Goal: Information Seeking & Learning: Compare options

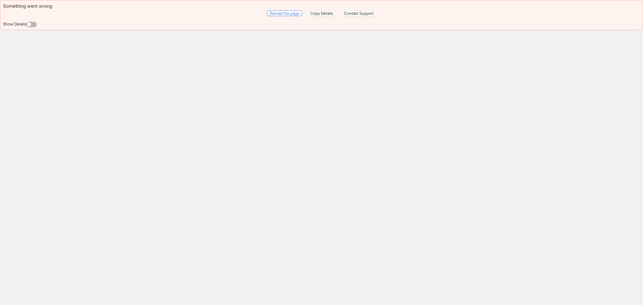
click at [295, 14] on span "Reload the page" at bounding box center [285, 13] width 30 height 5
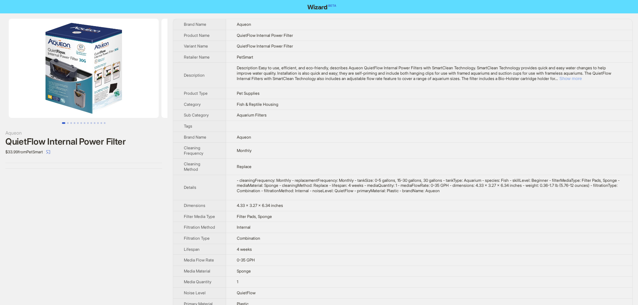
click at [582, 79] on button "Show more" at bounding box center [571, 78] width 22 height 5
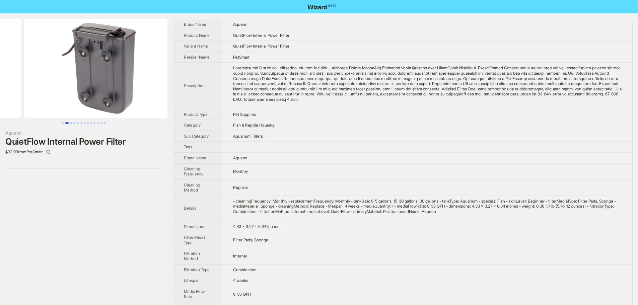
drag, startPoint x: 140, startPoint y: 82, endPoint x: 49, endPoint y: 79, distance: 91.5
click at [49, 79] on ul at bounding box center [84, 68] width 168 height 99
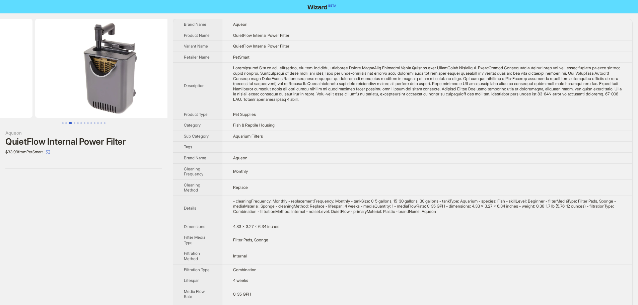
drag, startPoint x: 111, startPoint y: 91, endPoint x: 26, endPoint y: 88, distance: 84.2
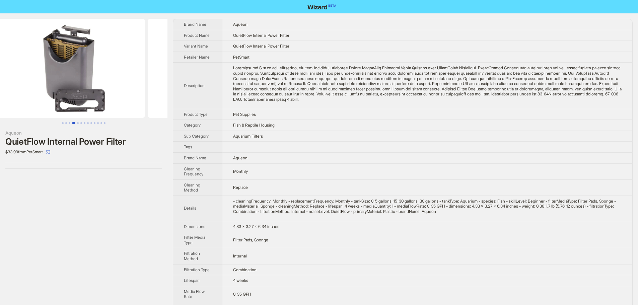
drag, startPoint x: 146, startPoint y: 93, endPoint x: 35, endPoint y: 95, distance: 110.9
click at [35, 95] on ul at bounding box center [84, 68] width 168 height 99
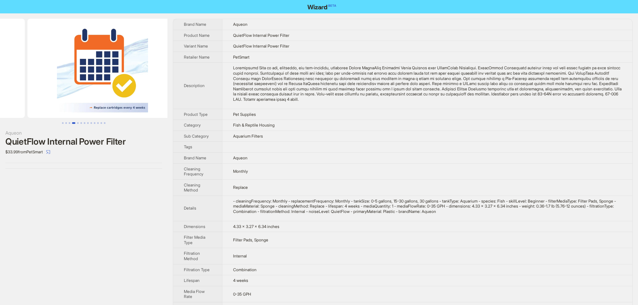
drag, startPoint x: 128, startPoint y: 98, endPoint x: 55, endPoint y: 100, distance: 72.8
click at [40, 97] on ul at bounding box center [84, 68] width 168 height 99
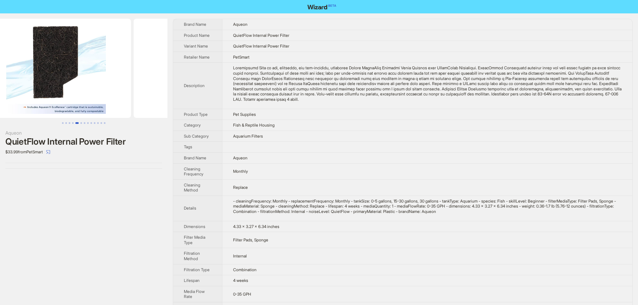
drag, startPoint x: 25, startPoint y: 98, endPoint x: 13, endPoint y: 98, distance: 12.4
click at [13, 98] on ul at bounding box center [84, 68] width 168 height 99
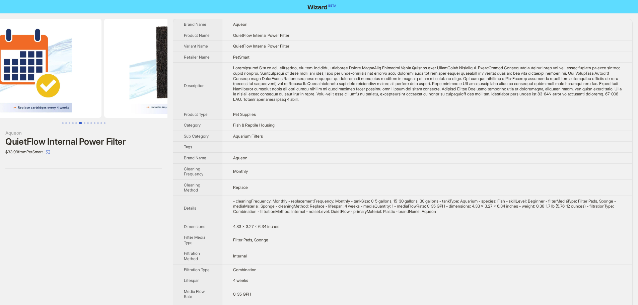
drag, startPoint x: 42, startPoint y: 73, endPoint x: 171, endPoint y: 85, distance: 130.3
click at [147, 83] on ul at bounding box center [84, 68] width 168 height 99
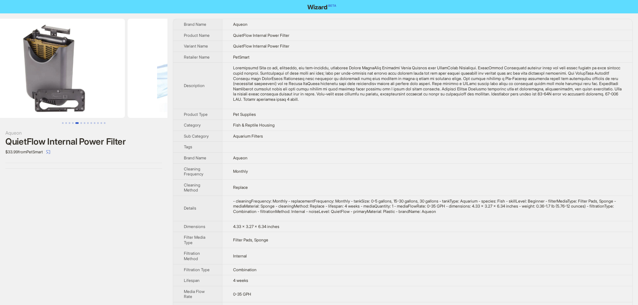
click at [200, 86] on div "Aqueon QuietFlow Internal Power Filter $33.99 from PetSmart Brand Name Aqueon P…" at bounding box center [319, 223] width 638 height 420
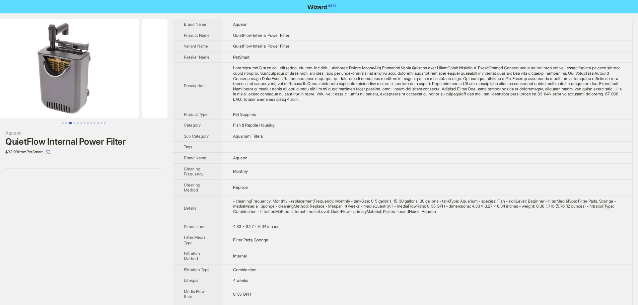
drag, startPoint x: 214, startPoint y: 80, endPoint x: 218, endPoint y: 80, distance: 3.7
click at [218, 80] on div "Aqueon QuietFlow Internal Power Filter $33.99 from PetSmart Brand Name Aqueon P…" at bounding box center [319, 223] width 638 height 420
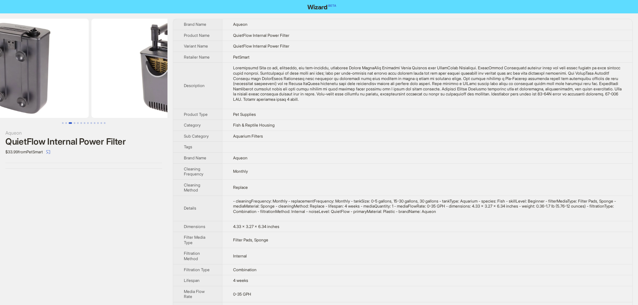
drag, startPoint x: 113, startPoint y: 73, endPoint x: 108, endPoint y: 75, distance: 6.3
click at [215, 79] on div "Aqueon QuietFlow Internal Power Filter $33.99 from PetSmart Brand Name Aqueon P…" at bounding box center [319, 223] width 638 height 420
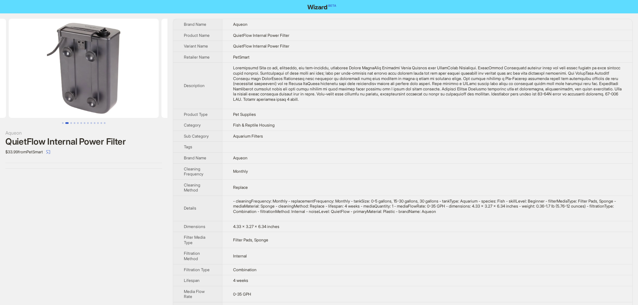
scroll to position [0, 68]
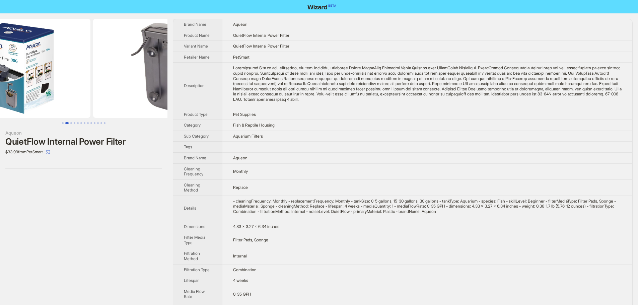
drag, startPoint x: 154, startPoint y: 77, endPoint x: 215, endPoint y: 81, distance: 61.5
click at [242, 83] on div "Aqueon QuietFlow Internal Power Filter $33.99 from PetSmart Brand Name Aqueon P…" at bounding box center [319, 223] width 638 height 420
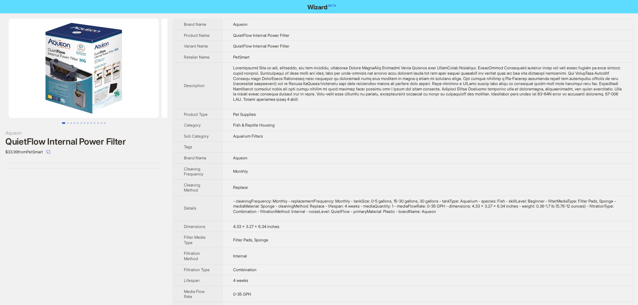
drag, startPoint x: 85, startPoint y: 76, endPoint x: 279, endPoint y: 89, distance: 194.8
click at [265, 88] on div "Aqueon QuietFlow Internal Power Filter $33.99 from PetSmart Brand Name Aqueon P…" at bounding box center [319, 223] width 638 height 420
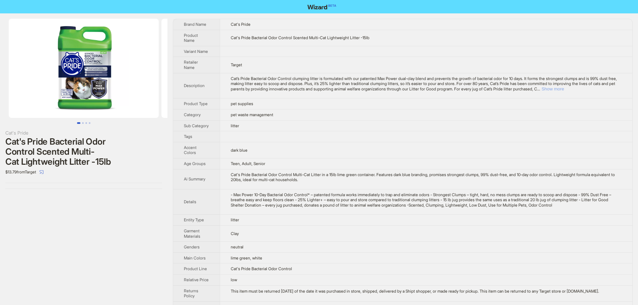
click at [564, 89] on button "Show more" at bounding box center [553, 88] width 22 height 5
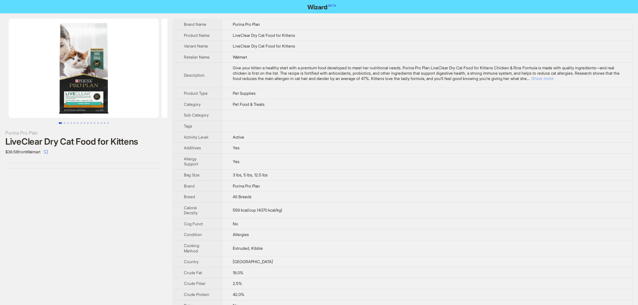
click at [554, 80] on button "Show more" at bounding box center [542, 78] width 22 height 5
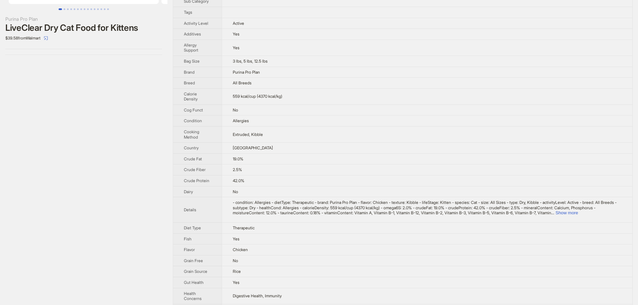
scroll to position [134, 0]
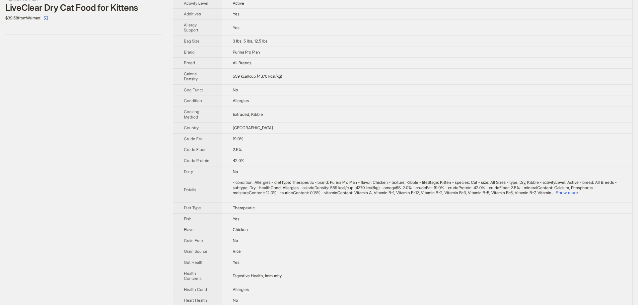
click at [609, 201] on td "- condition: Allergies - dietType: Therapeutic - brand: Purina Pro Plan - flavo…" at bounding box center [427, 189] width 411 height 25
click at [611, 195] on div "- condition: Allergies - dietType: Therapeutic - brand: Purina Pro Plan - flavo…" at bounding box center [427, 188] width 389 height 16
click at [578, 195] on button "Show more" at bounding box center [567, 192] width 22 height 5
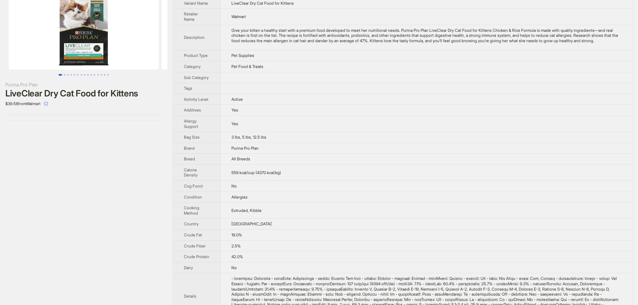
scroll to position [0, 0]
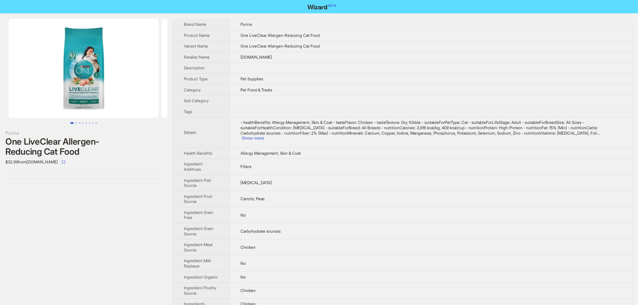
click at [67, 52] on img at bounding box center [84, 68] width 150 height 99
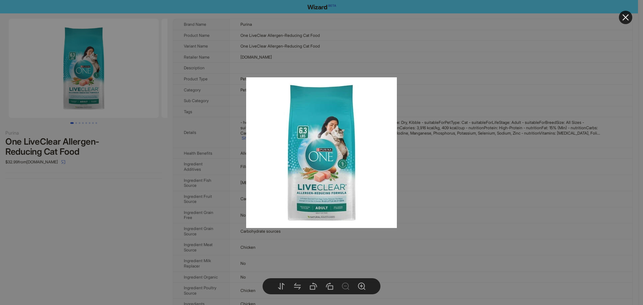
click at [473, 41] on div at bounding box center [321, 152] width 643 height 305
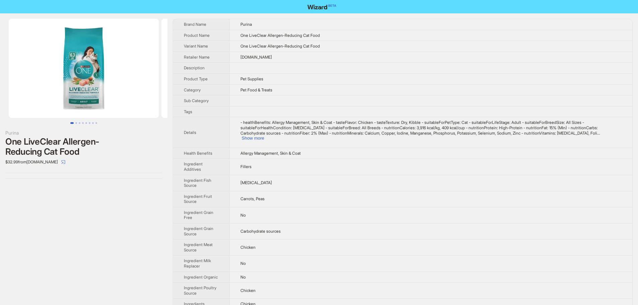
click at [463, 86] on td "Pet Food & Treats" at bounding box center [431, 89] width 403 height 11
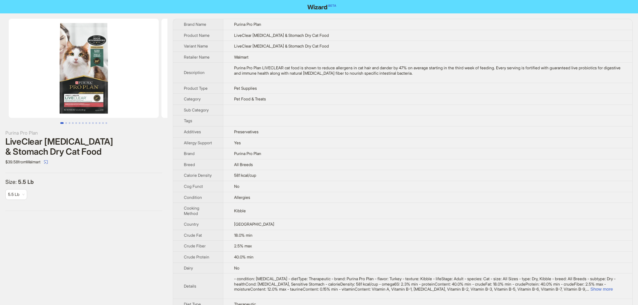
click at [125, 52] on img at bounding box center [84, 68] width 150 height 99
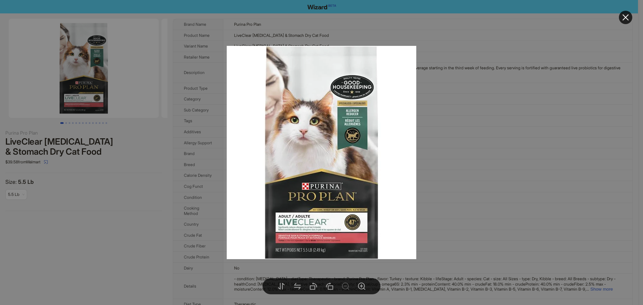
click at [381, 136] on img at bounding box center [322, 153] width 190 height 214
click at [435, 148] on div at bounding box center [321, 152] width 643 height 305
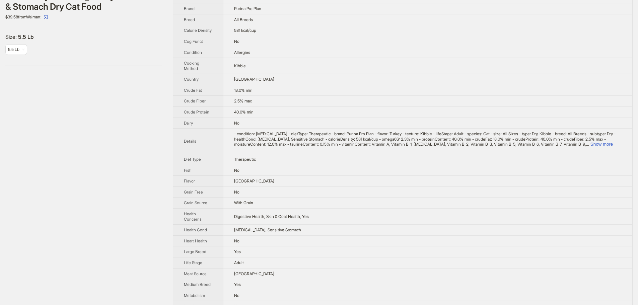
scroll to position [168, 0]
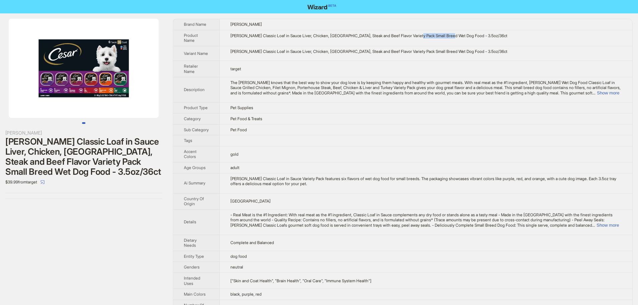
drag, startPoint x: 423, startPoint y: 35, endPoint x: 456, endPoint y: 35, distance: 33.2
click at [456, 35] on div "[PERSON_NAME] Classic Loaf in Sauce Liver, Chicken, [GEOGRAPHIC_DATA], Steak an…" at bounding box center [426, 35] width 391 height 5
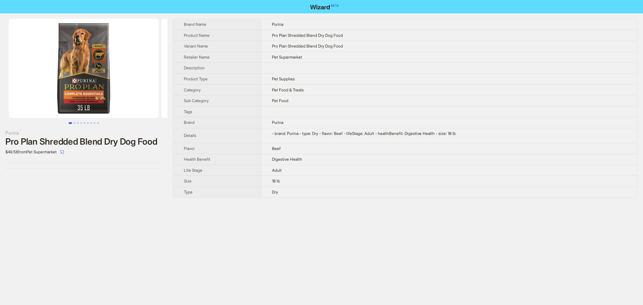
click at [115, 75] on img at bounding box center [84, 68] width 150 height 99
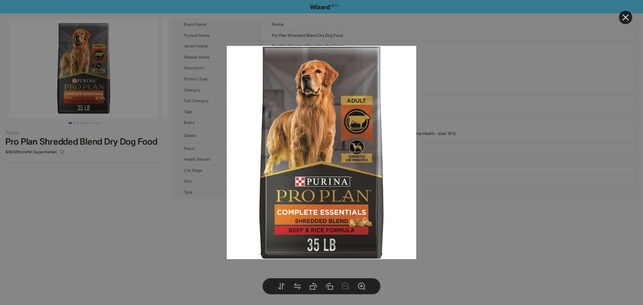
click at [544, 87] on div at bounding box center [321, 152] width 643 height 305
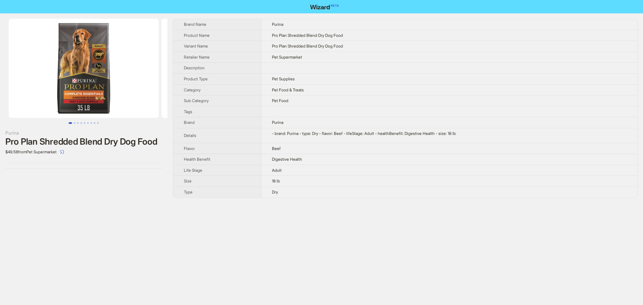
click at [90, 61] on img at bounding box center [84, 68] width 150 height 99
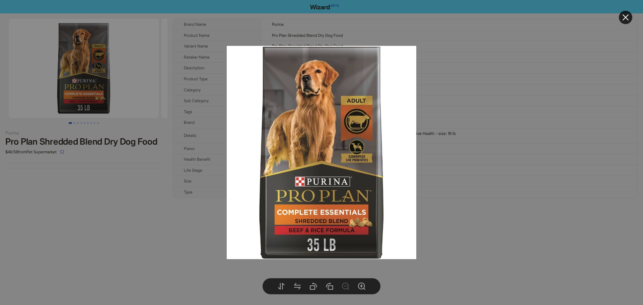
click at [475, 197] on div at bounding box center [321, 152] width 643 height 305
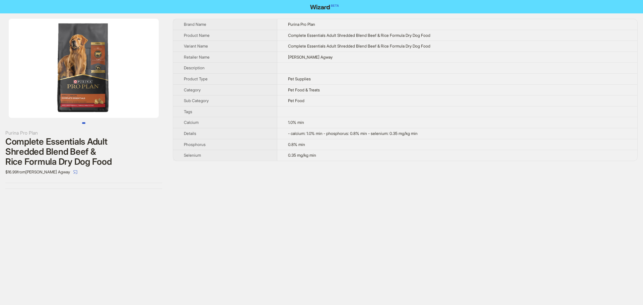
click at [74, 78] on img at bounding box center [84, 68] width 150 height 99
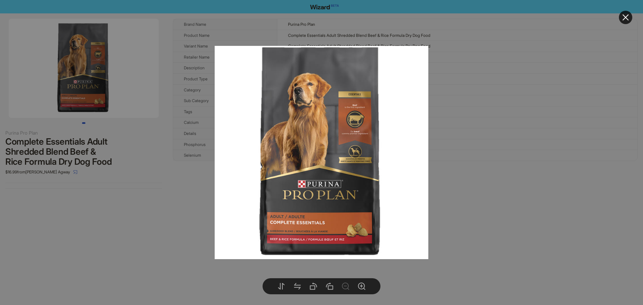
click at [433, 196] on div at bounding box center [321, 152] width 643 height 305
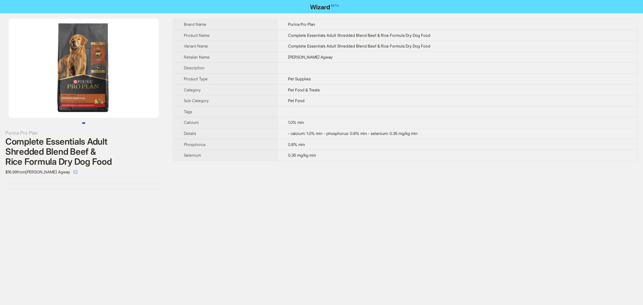
click at [103, 87] on img at bounding box center [84, 68] width 150 height 99
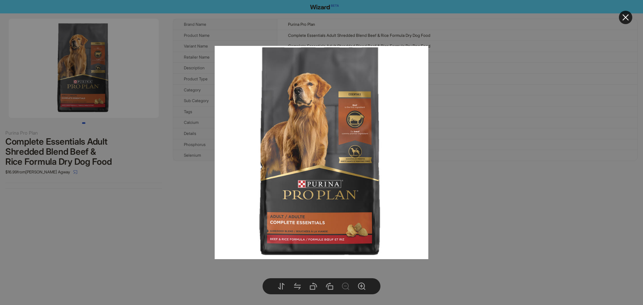
click at [518, 157] on div at bounding box center [321, 152] width 643 height 305
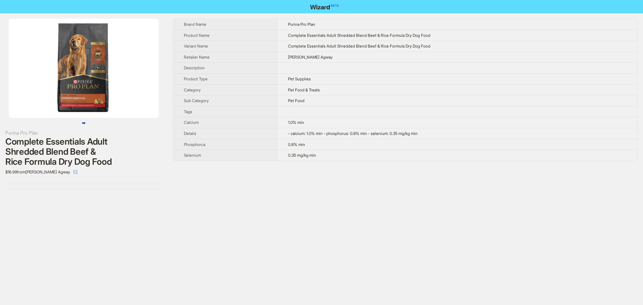
click at [100, 62] on img at bounding box center [84, 68] width 150 height 99
click at [95, 91] on img at bounding box center [84, 68] width 150 height 99
click at [100, 59] on img at bounding box center [84, 68] width 150 height 99
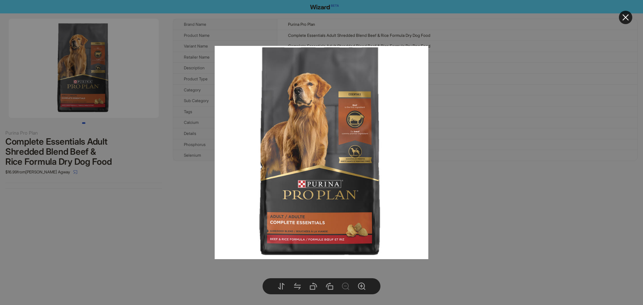
click at [512, 177] on div at bounding box center [321, 152] width 643 height 305
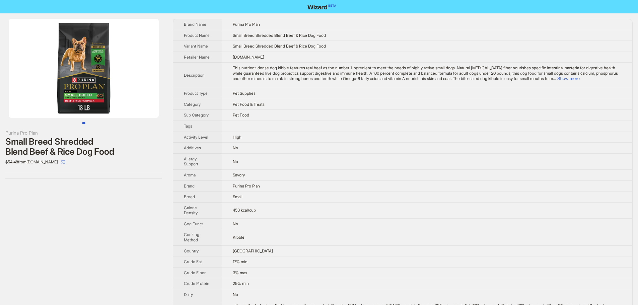
click at [122, 77] on img at bounding box center [84, 68] width 150 height 99
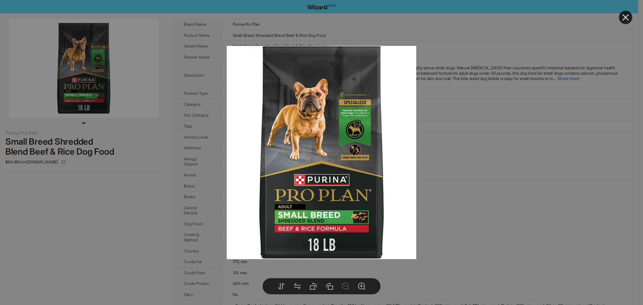
drag, startPoint x: 492, startPoint y: 195, endPoint x: 511, endPoint y: 112, distance: 85.3
click at [465, 138] on div at bounding box center [321, 152] width 643 height 305
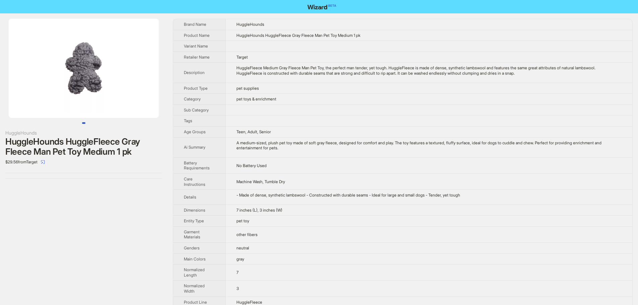
drag, startPoint x: 110, startPoint y: 95, endPoint x: 69, endPoint y: 93, distance: 40.2
click at [69, 93] on img at bounding box center [84, 68] width 150 height 99
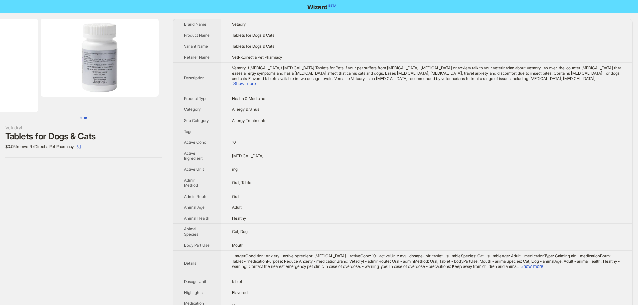
drag, startPoint x: 126, startPoint y: 71, endPoint x: 52, endPoint y: 71, distance: 74.1
click at [52, 71] on ul at bounding box center [84, 66] width 168 height 94
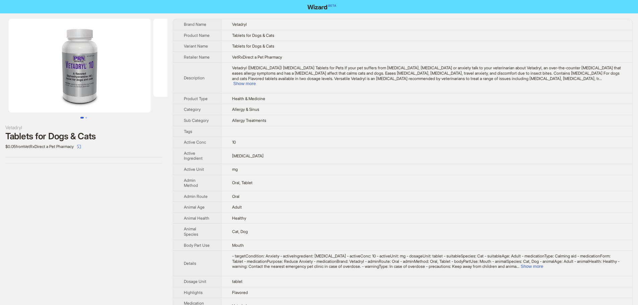
drag, startPoint x: 52, startPoint y: 71, endPoint x: 191, endPoint y: 76, distance: 138.8
click at [178, 74] on div "Vetadryl Tablets for Dogs & Cats $0.05 from VetRxDirect a Pet Pharmacy Brand Na…" at bounding box center [319, 228] width 638 height 431
click at [256, 81] on button "Show more" at bounding box center [245, 83] width 22 height 5
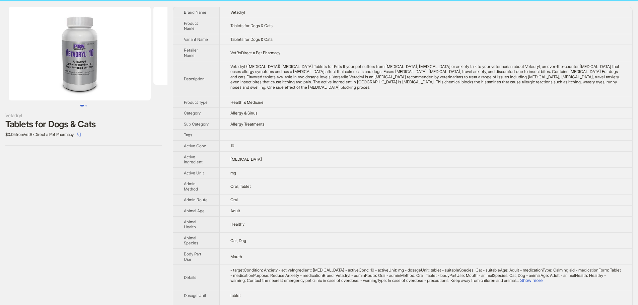
scroll to position [67, 0]
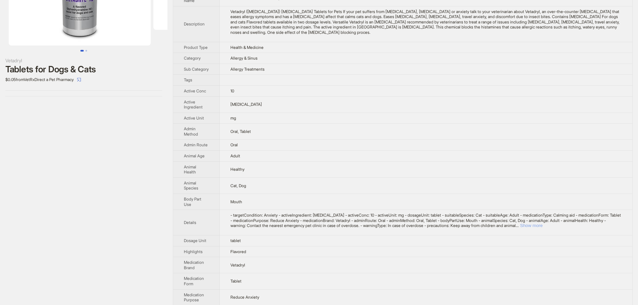
click at [543, 227] on button "Show more" at bounding box center [531, 225] width 22 height 5
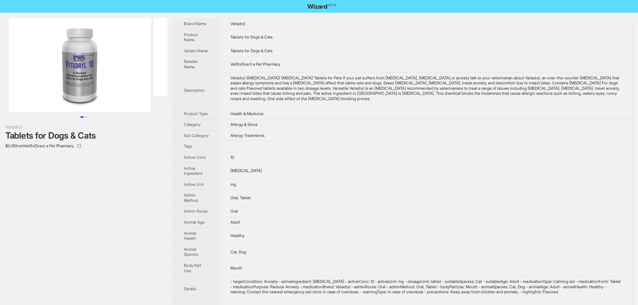
scroll to position [0, 0]
drag, startPoint x: 140, startPoint y: 85, endPoint x: 213, endPoint y: 93, distance: 72.8
click at [211, 93] on div "Vetadryl Tablets for Dogs & Cats $0.05 from VetRxDirect a Pet Pharmacy Brand Na…" at bounding box center [319, 241] width 638 height 457
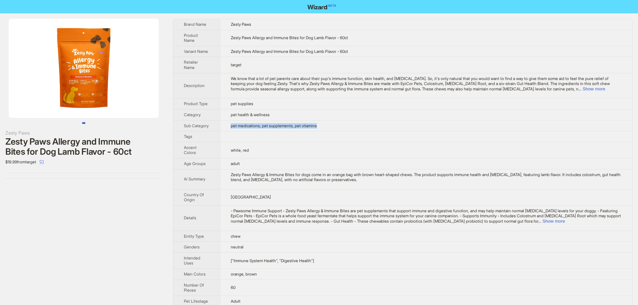
drag, startPoint x: 233, startPoint y: 129, endPoint x: 386, endPoint y: 131, distance: 153.5
click at [386, 131] on td "pet medications, pet supplements, pet vitamins" at bounding box center [426, 125] width 413 height 11
click at [606, 87] on button "Show more" at bounding box center [594, 88] width 22 height 5
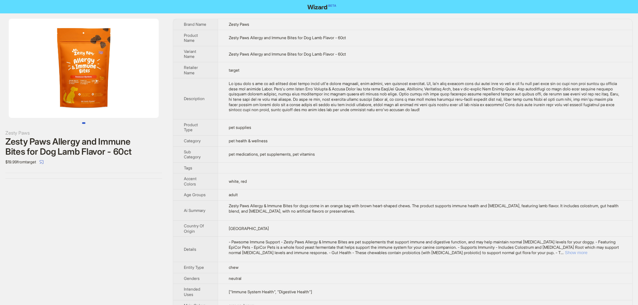
click at [588, 253] on button "Show more" at bounding box center [576, 252] width 22 height 5
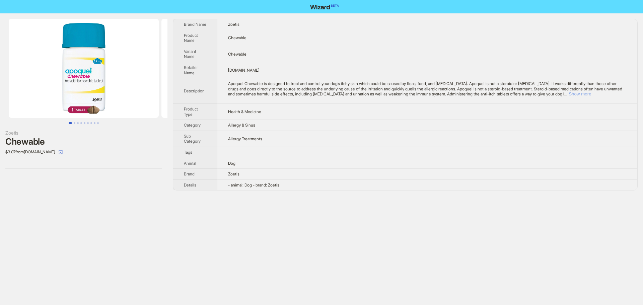
click at [591, 92] on button "Show more" at bounding box center [580, 93] width 22 height 5
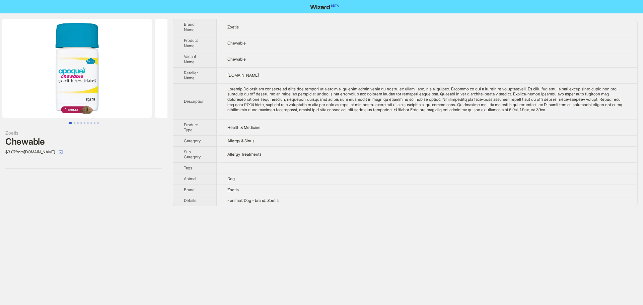
scroll to position [0, 8]
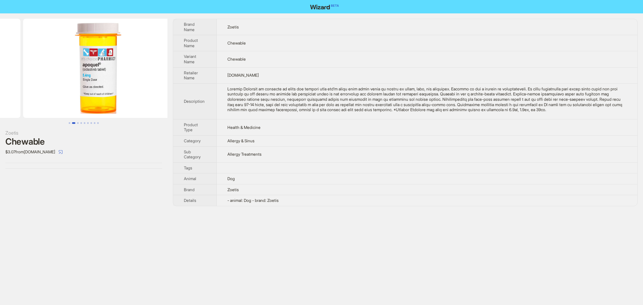
scroll to position [0, 80]
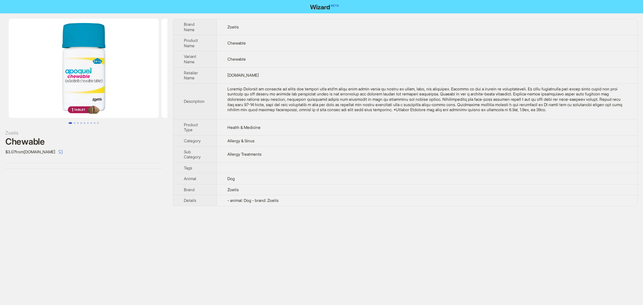
drag, startPoint x: 137, startPoint y: 85, endPoint x: 172, endPoint y: 88, distance: 34.6
click at [170, 88] on div "Zoetis Chewable $3.07 from Chewy.com Brand Name Zoetis Product Name Chewable Va…" at bounding box center [321, 112] width 643 height 198
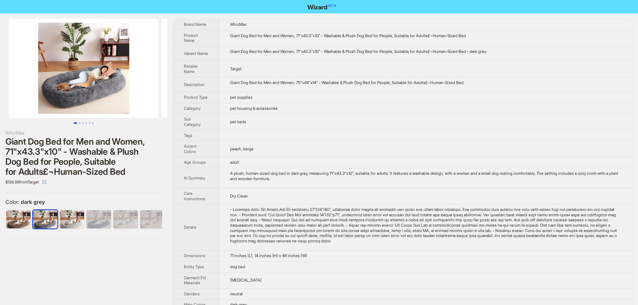
scroll to position [0, 4]
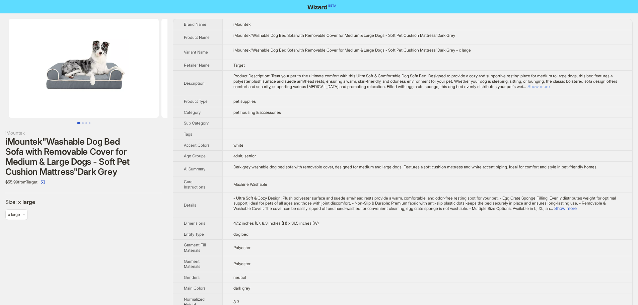
click at [550, 88] on button "Show more" at bounding box center [539, 86] width 22 height 5
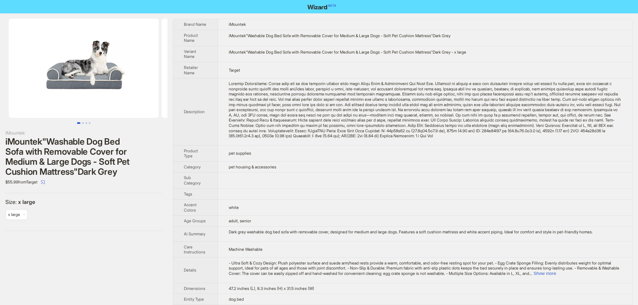
click at [611, 276] on div "- Ultra Soft & Cozy Design: Plush polyester surface and suede arm/head rests pr…" at bounding box center [425, 269] width 393 height 16
click button "Show more"
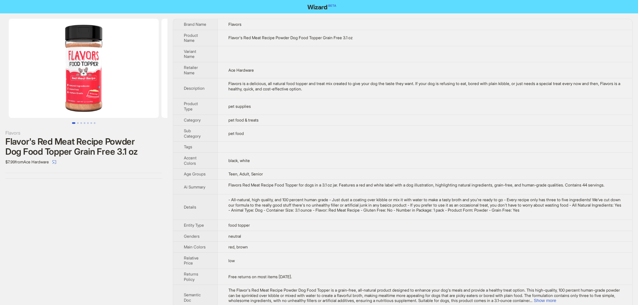
drag, startPoint x: 143, startPoint y: 98, endPoint x: 153, endPoint y: 98, distance: 10.7
click at [153, 98] on img at bounding box center [84, 68] width 150 height 99
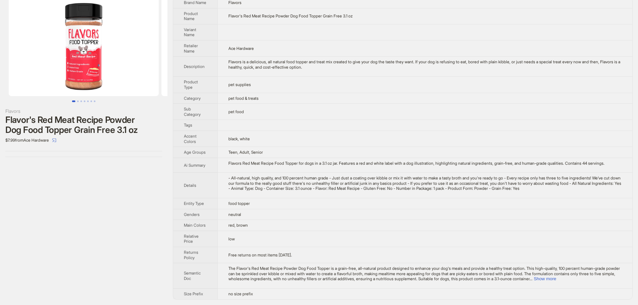
scroll to position [27, 0]
click at [557, 278] on button "Show more" at bounding box center [545, 278] width 22 height 5
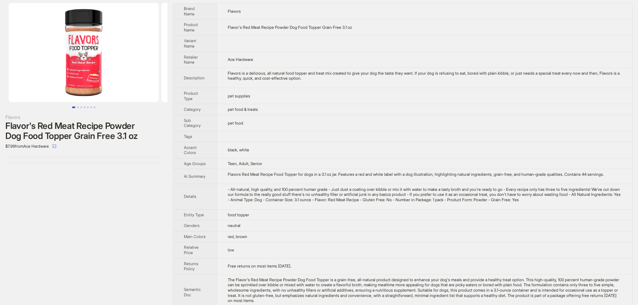
scroll to position [0, 0]
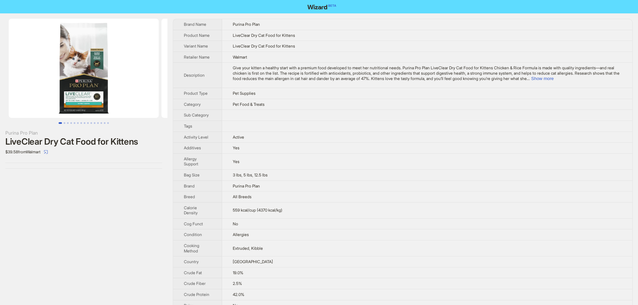
click at [82, 70] on img at bounding box center [84, 68] width 150 height 99
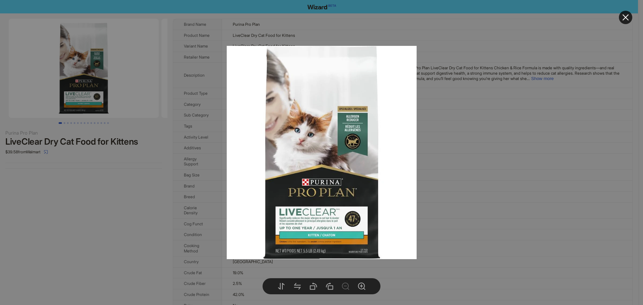
drag, startPoint x: 495, startPoint y: 180, endPoint x: 496, endPoint y: 104, distance: 76.4
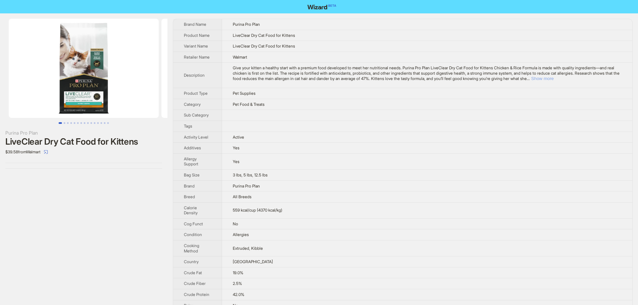
click at [554, 80] on button "Show more" at bounding box center [542, 78] width 22 height 5
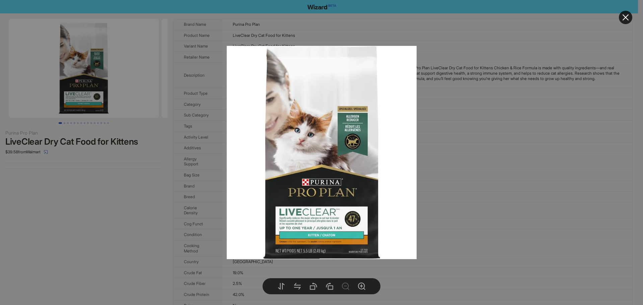
click at [308, 248] on img at bounding box center [322, 153] width 190 height 214
click at [498, 152] on div at bounding box center [321, 152] width 643 height 305
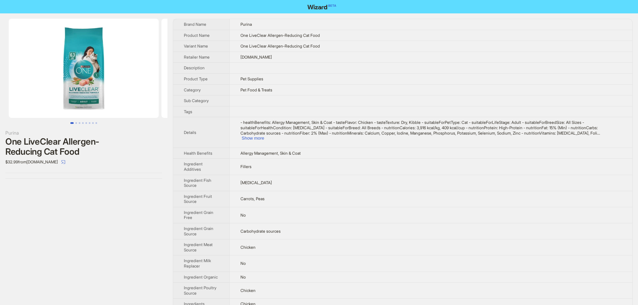
click at [129, 71] on img at bounding box center [84, 68] width 150 height 99
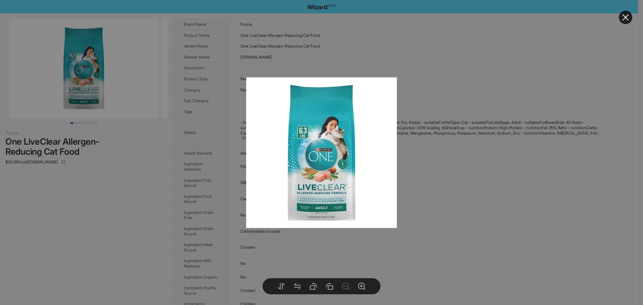
click at [498, 76] on div at bounding box center [321, 152] width 643 height 305
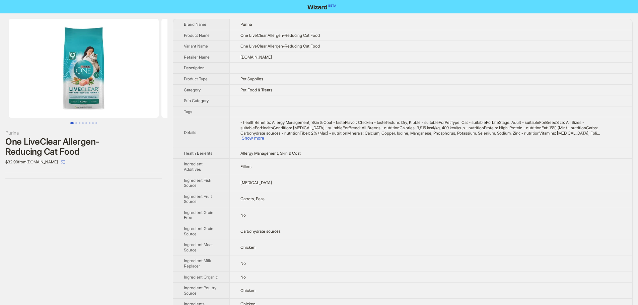
click at [119, 69] on img at bounding box center [84, 68] width 150 height 99
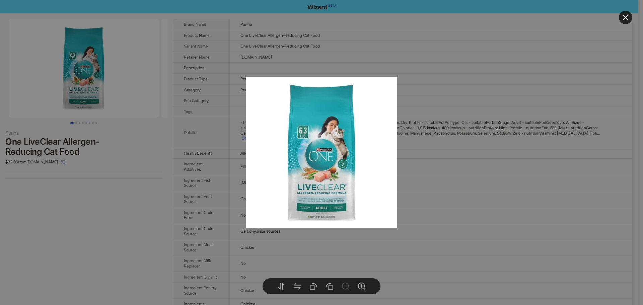
click at [323, 213] on img at bounding box center [321, 152] width 151 height 151
click at [369, 239] on div at bounding box center [321, 152] width 643 height 305
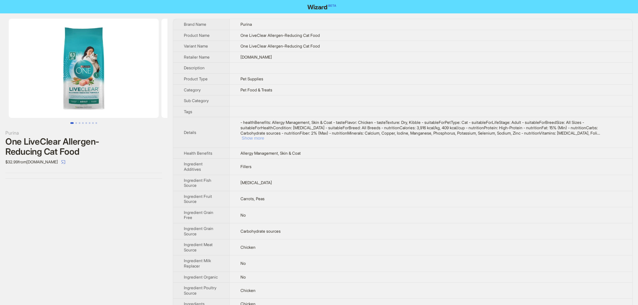
click at [264, 136] on button "Show more" at bounding box center [253, 138] width 22 height 5
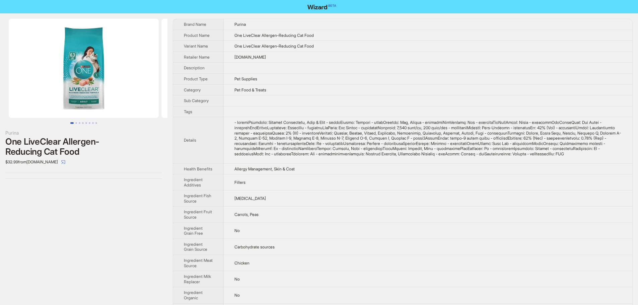
click at [65, 56] on img at bounding box center [84, 68] width 150 height 99
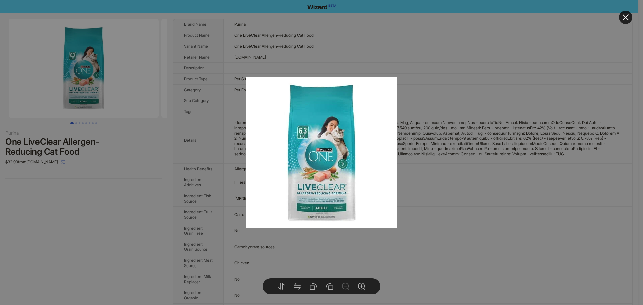
click at [630, 18] on icon "close" at bounding box center [626, 17] width 8 height 8
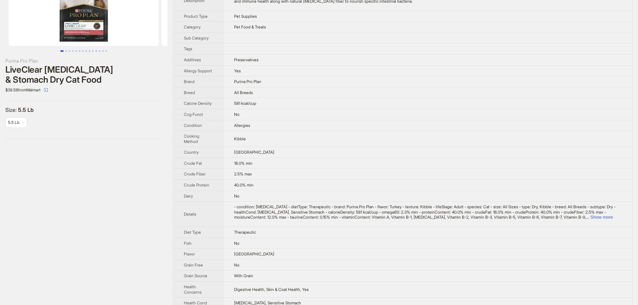
scroll to position [427, 0]
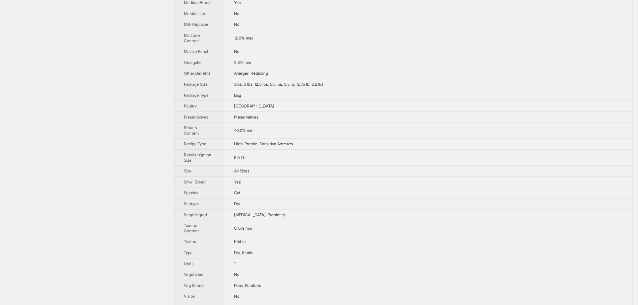
click at [360, 129] on td "40.0% min" at bounding box center [427, 131] width 409 height 16
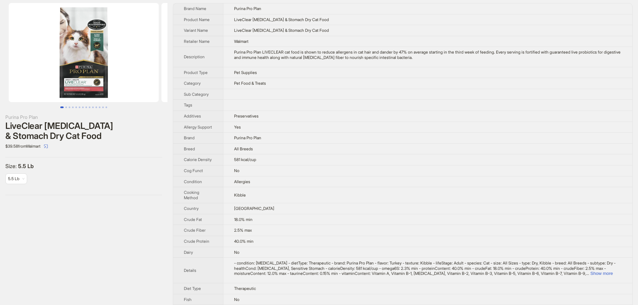
scroll to position [0, 0]
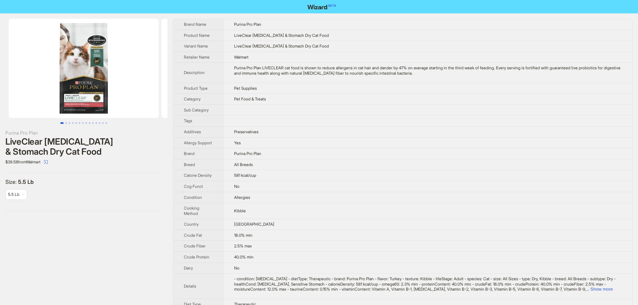
click at [105, 89] on img at bounding box center [84, 68] width 150 height 99
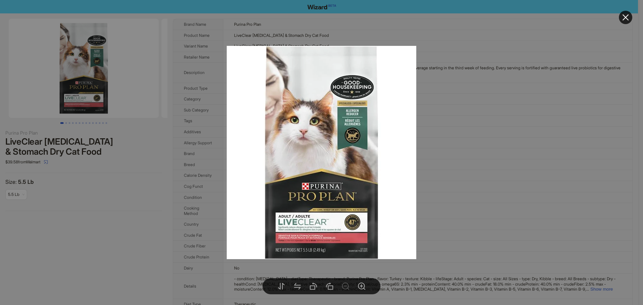
click at [467, 190] on div at bounding box center [321, 152] width 643 height 305
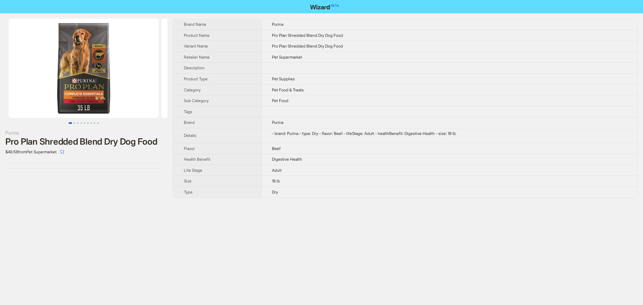
click at [119, 86] on img at bounding box center [84, 68] width 150 height 99
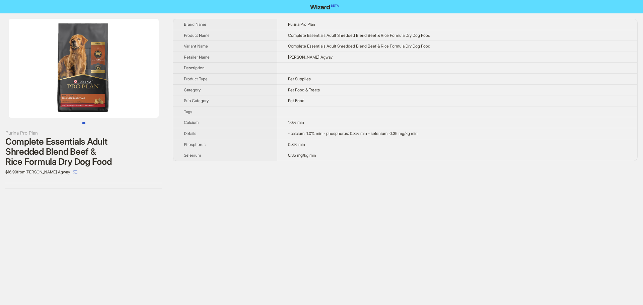
click at [108, 87] on img at bounding box center [84, 68] width 150 height 99
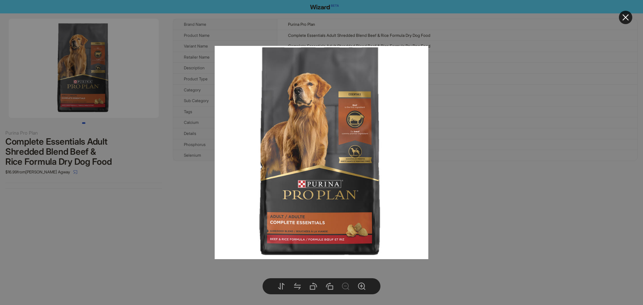
click at [501, 169] on div at bounding box center [321, 152] width 643 height 305
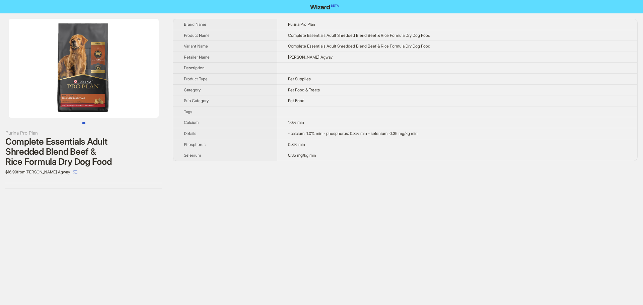
click at [105, 75] on img at bounding box center [84, 68] width 150 height 99
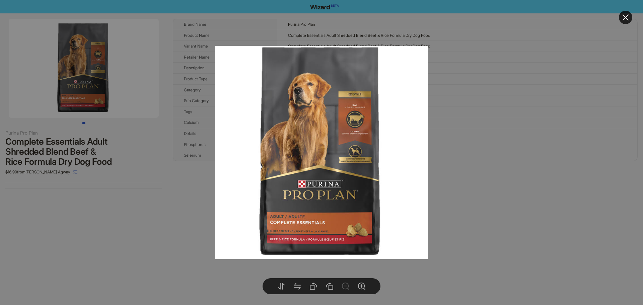
drag, startPoint x: 524, startPoint y: 136, endPoint x: 279, endPoint y: 175, distance: 247.6
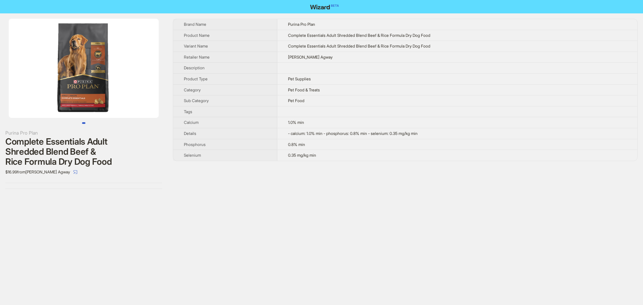
click at [116, 57] on body "Purina Pro Plan Complete Essentials Adult Shredded Blend Beef & Rice Formula Dr…" at bounding box center [321, 152] width 643 height 305
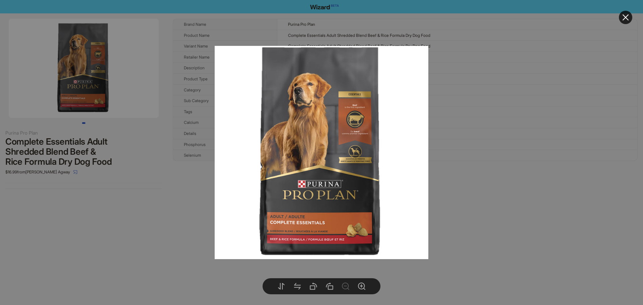
click at [471, 139] on div at bounding box center [321, 152] width 643 height 305
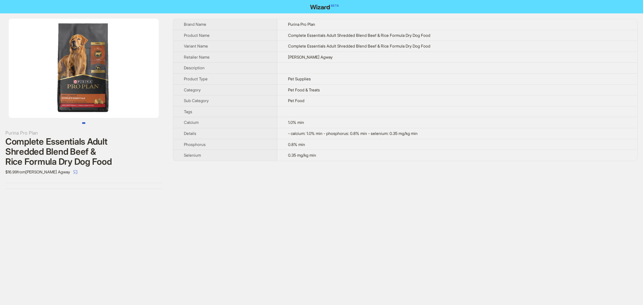
click at [112, 64] on img at bounding box center [84, 68] width 150 height 99
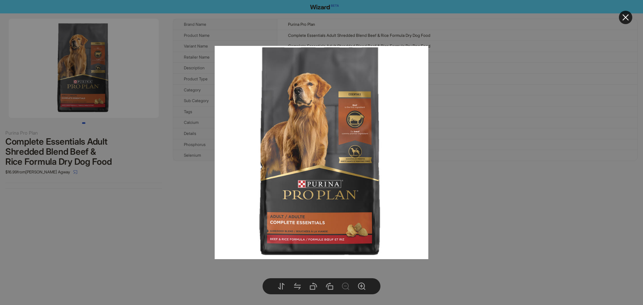
drag, startPoint x: 139, startPoint y: 191, endPoint x: 298, endPoint y: 61, distance: 204.8
click at [92, 70] on body "Purina Pro Plan Complete Essentials Adult Shredded Blend Beef & Rice Formula Dr…" at bounding box center [321, 152] width 643 height 305
click at [155, 222] on div at bounding box center [321, 152] width 643 height 305
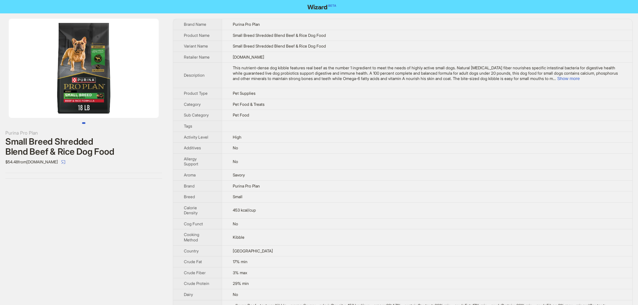
click at [90, 111] on img at bounding box center [84, 68] width 150 height 99
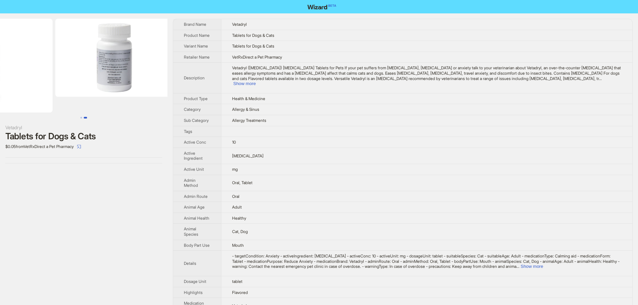
scroll to position [0, 113]
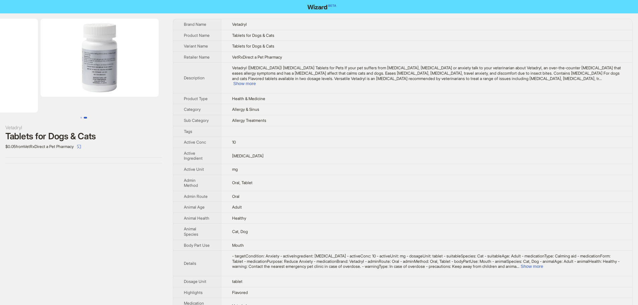
drag, startPoint x: 113, startPoint y: 86, endPoint x: 33, endPoint y: 87, distance: 80.1
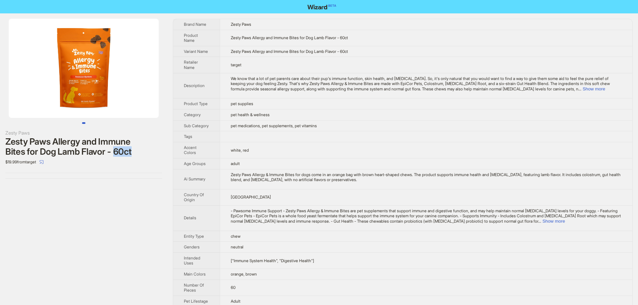
drag, startPoint x: 120, startPoint y: 154, endPoint x: 141, endPoint y: 153, distance: 21.1
click at [141, 153] on div "Zesty Paws Allergy and Immune Bites for Dog Lamb Flavor - 60ct" at bounding box center [83, 147] width 157 height 20
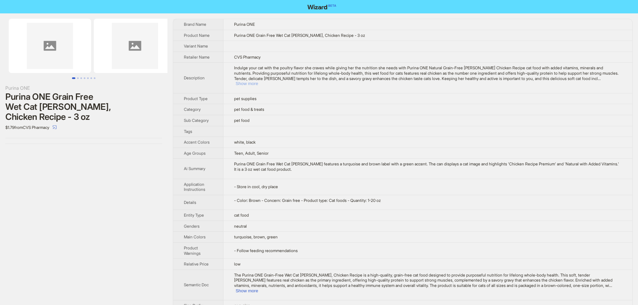
click at [258, 81] on button "Show more" at bounding box center [247, 83] width 22 height 5
click at [258, 289] on button "Show more" at bounding box center [246, 291] width 22 height 5
click at [433, 51] on td at bounding box center [428, 46] width 410 height 11
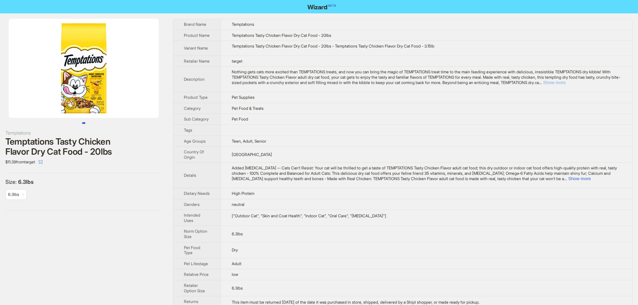
click at [566, 85] on button "Show more" at bounding box center [555, 82] width 22 height 5
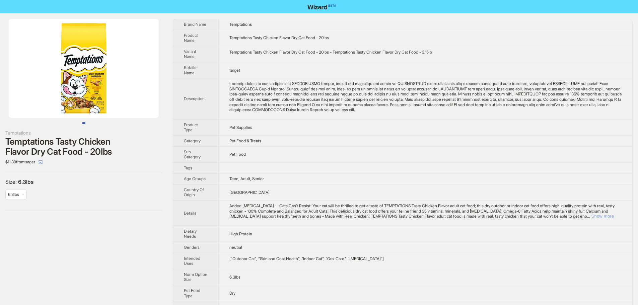
click at [608, 216] on button "Show more" at bounding box center [603, 216] width 22 height 5
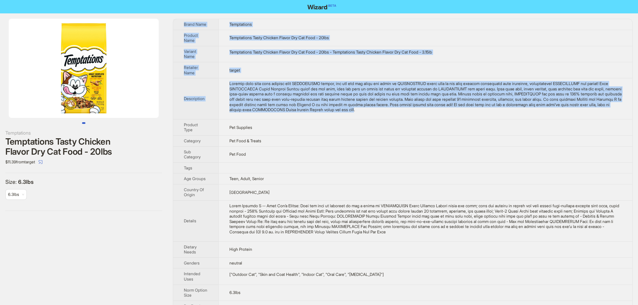
drag, startPoint x: 424, startPoint y: 110, endPoint x: 185, endPoint y: 23, distance: 254.2
click at [185, 23] on tbody "Brand Name Temptations Product Name Temptations Tasty Chicken Flavor Dry Cat Fo…" at bounding box center [402, 205] width 459 height 373
copy tbody "Brand Name Temptations Product Name Temptations Tasty Chicken Flavor Dry Cat Fo…"
click at [466, 57] on td "Temptations Tasty Chicken Flavor Dry Cat Food - 20lbs - Temptations Tasty Chick…" at bounding box center [425, 54] width 414 height 16
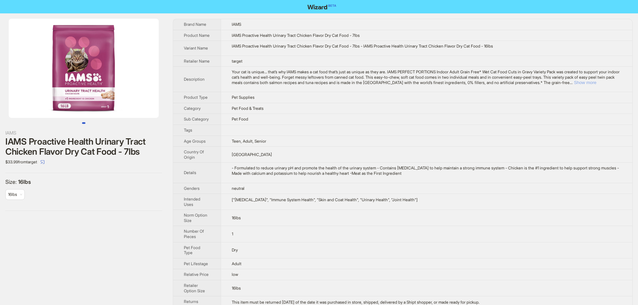
click at [597, 85] on button "Show more" at bounding box center [585, 82] width 22 height 5
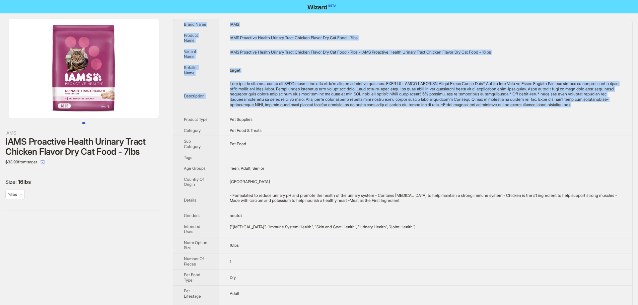
drag, startPoint x: 259, startPoint y: 110, endPoint x: 181, endPoint y: 25, distance: 115.7
click at [181, 25] on tbody "Brand Name IAMS Product Name IAMS Proactive Health Urinary Tract Chicken Flavor…" at bounding box center [402, 195] width 459 height 353
copy tbody "Brand Name IAMS Product Name IAMS Proactive Health Urinary Tract Chicken Flavor…"
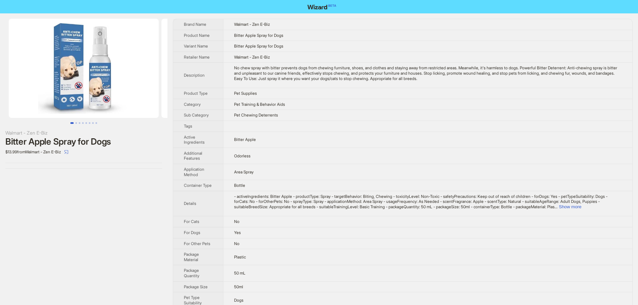
click at [446, 121] on td at bounding box center [427, 126] width 409 height 11
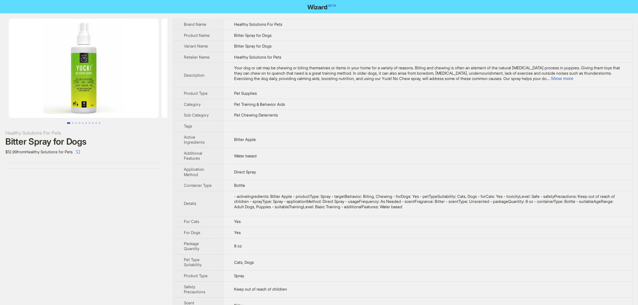
click at [426, 111] on td "Pet Chewing Deterrents" at bounding box center [427, 115] width 409 height 11
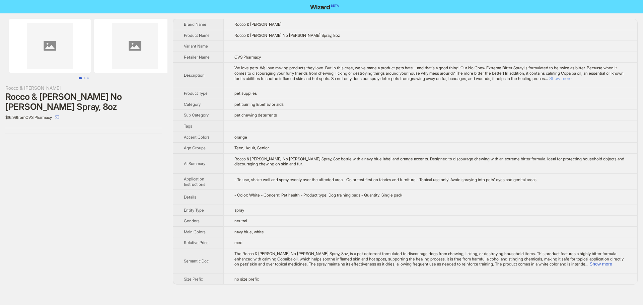
click at [572, 77] on button "Show more" at bounding box center [561, 78] width 22 height 5
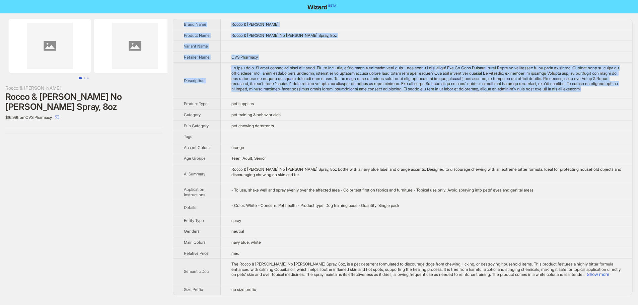
drag, startPoint x: 266, startPoint y: 99, endPoint x: 182, endPoint y: 25, distance: 111.8
click at [182, 25] on tbody "Brand Name [PERSON_NAME] & [PERSON_NAME] Product Name [PERSON_NAME] & [PERSON_N…" at bounding box center [402, 157] width 459 height 276
copy tbody "Lorem Ipsu Dolor & Sitam Consect Adip Elits & Doeiu Te Inci Utlab, 1et Dolorem …"
click at [417, 48] on td at bounding box center [427, 46] width 412 height 11
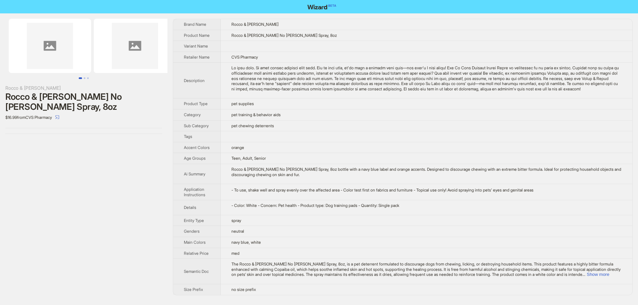
click at [374, 110] on td "pet supplies" at bounding box center [427, 104] width 412 height 11
